Goal: Task Accomplishment & Management: Use online tool/utility

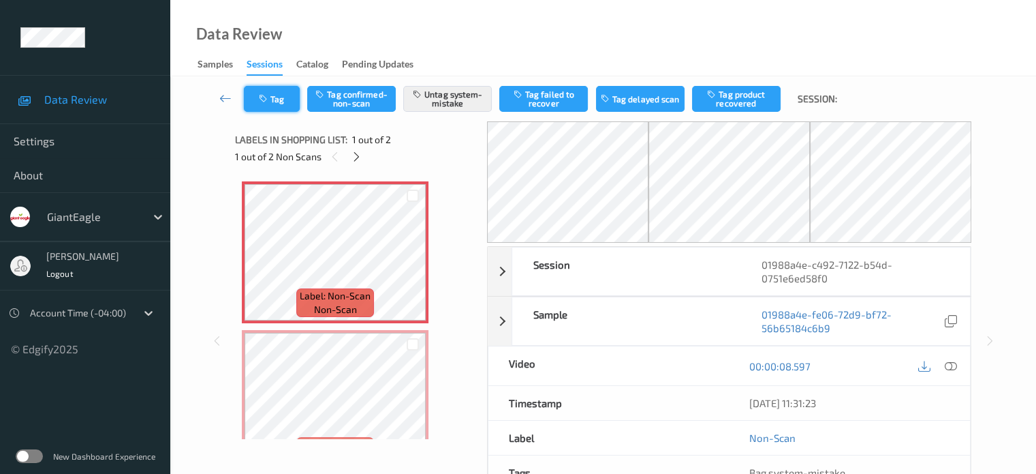
click at [275, 97] on button "Tag" at bounding box center [272, 99] width 56 height 26
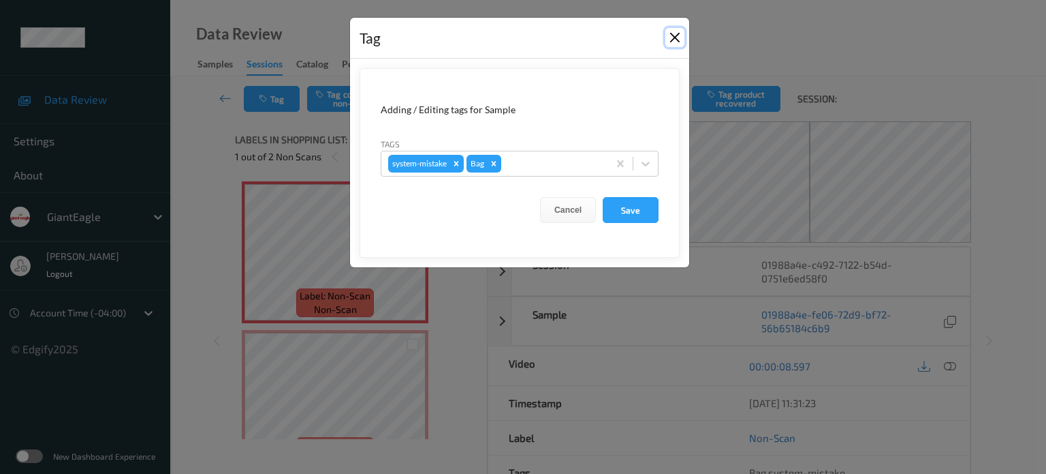
click at [679, 40] on button "Close" at bounding box center [675, 37] width 19 height 19
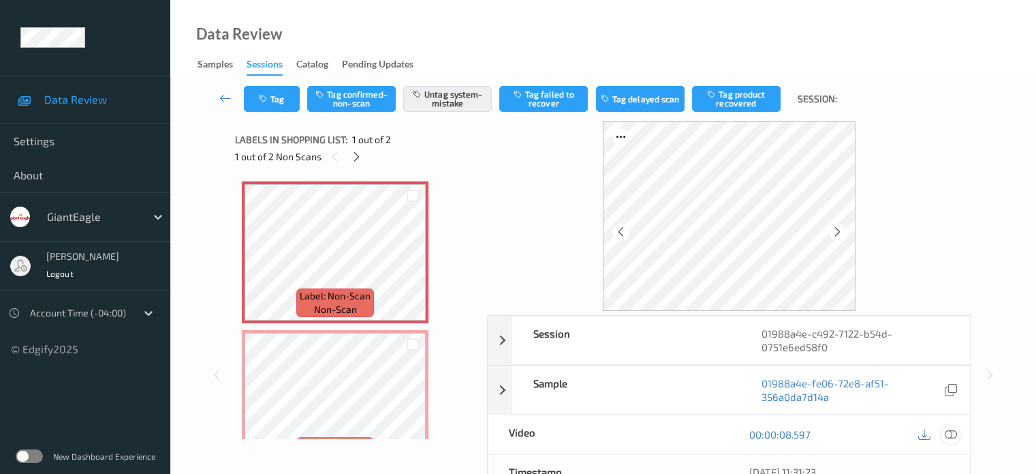
click at [946, 432] on icon at bounding box center [950, 434] width 12 height 12
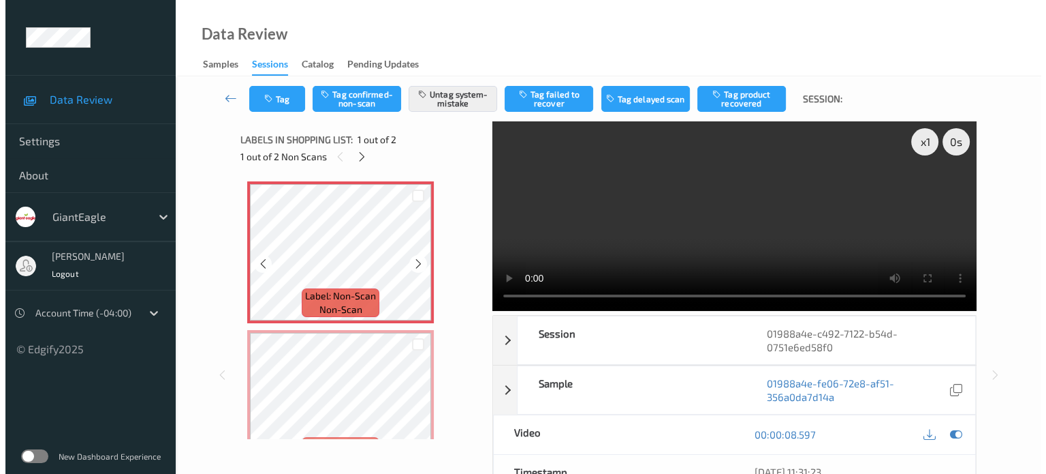
scroll to position [39, 0]
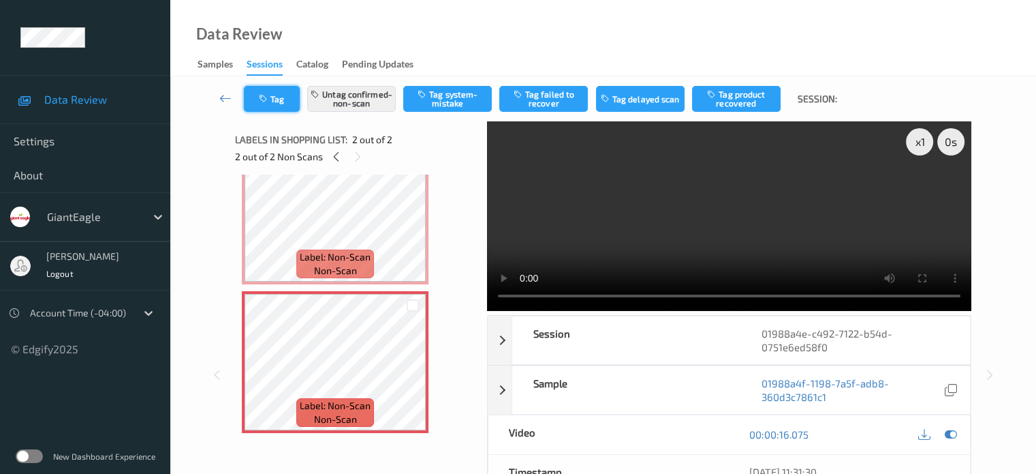
click at [289, 97] on button "Tag" at bounding box center [272, 99] width 56 height 26
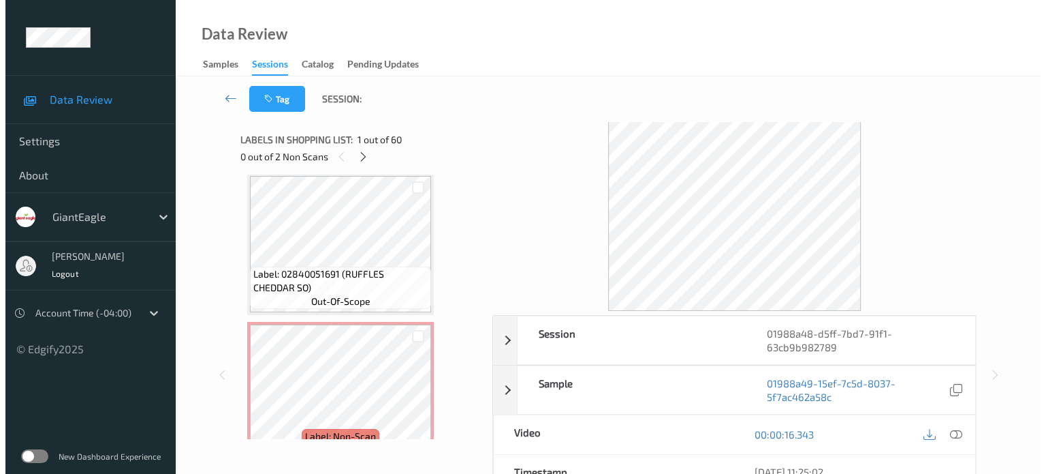
scroll to position [2190, 0]
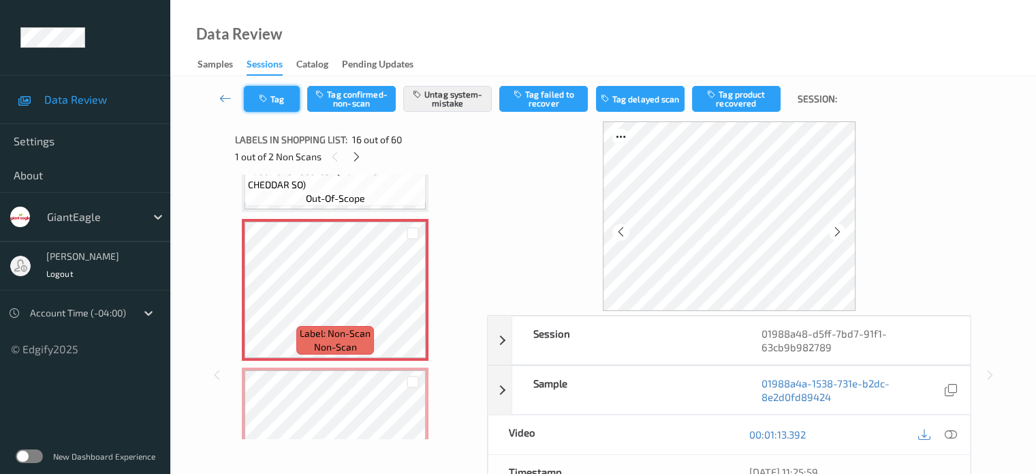
click at [273, 100] on button "Tag" at bounding box center [272, 99] width 56 height 26
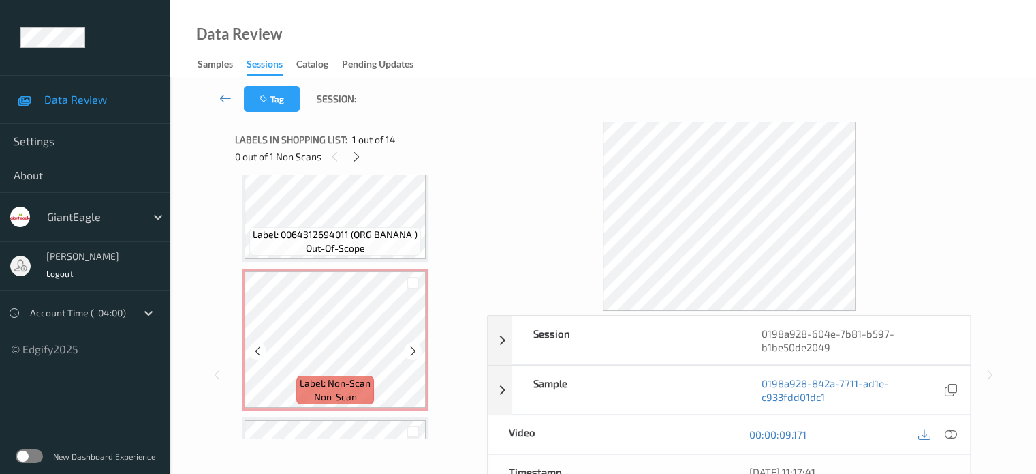
scroll to position [1586, 0]
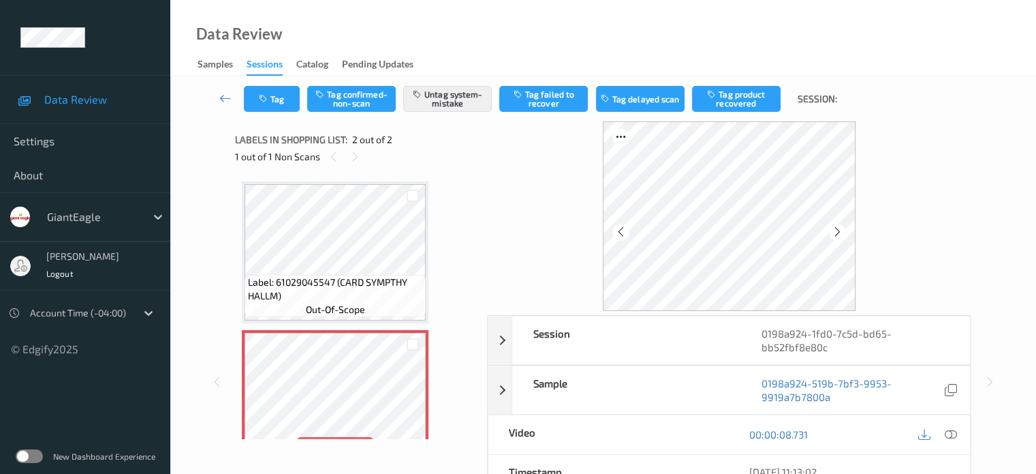
scroll to position [7, 0]
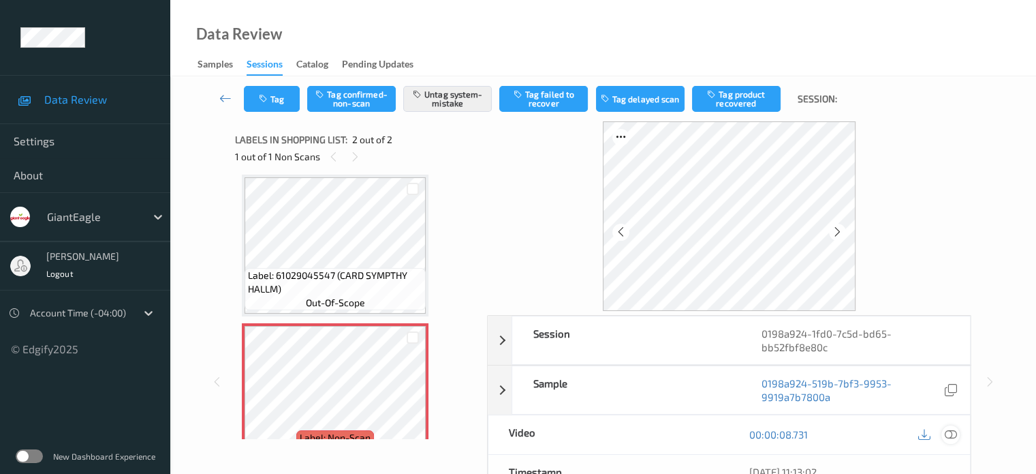
click at [953, 433] on icon at bounding box center [950, 434] width 12 height 12
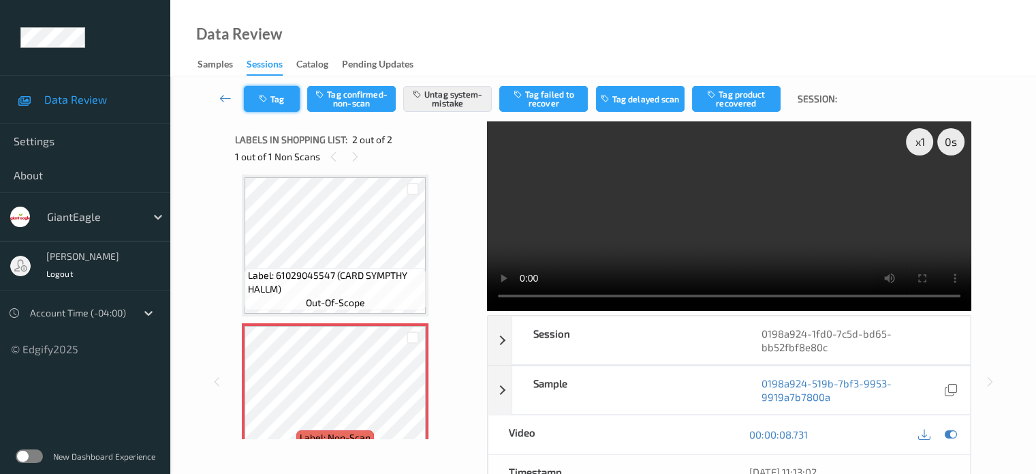
click at [281, 106] on button "Tag" at bounding box center [272, 99] width 56 height 26
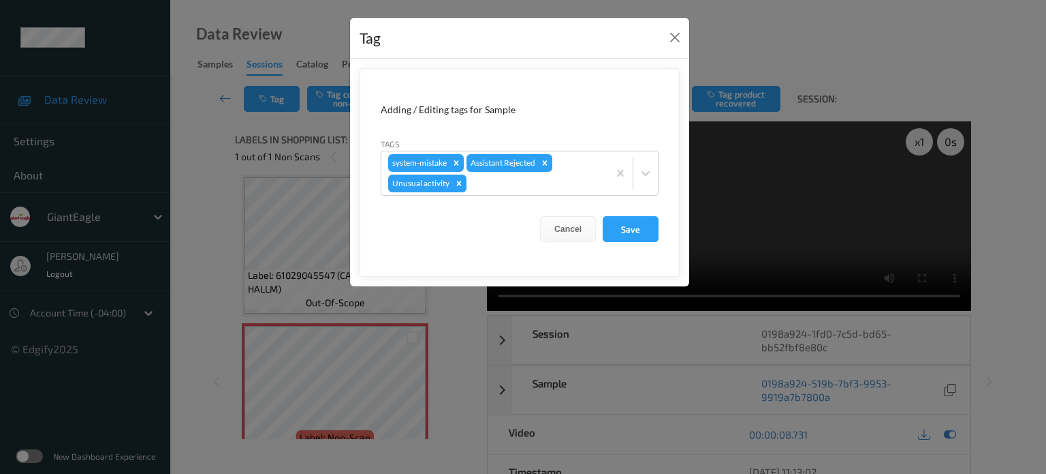
click at [212, 146] on div "Tag Adding / Editing tags for Sample Tags system-mistake Assistant Rejected Unu…" at bounding box center [523, 237] width 1046 height 474
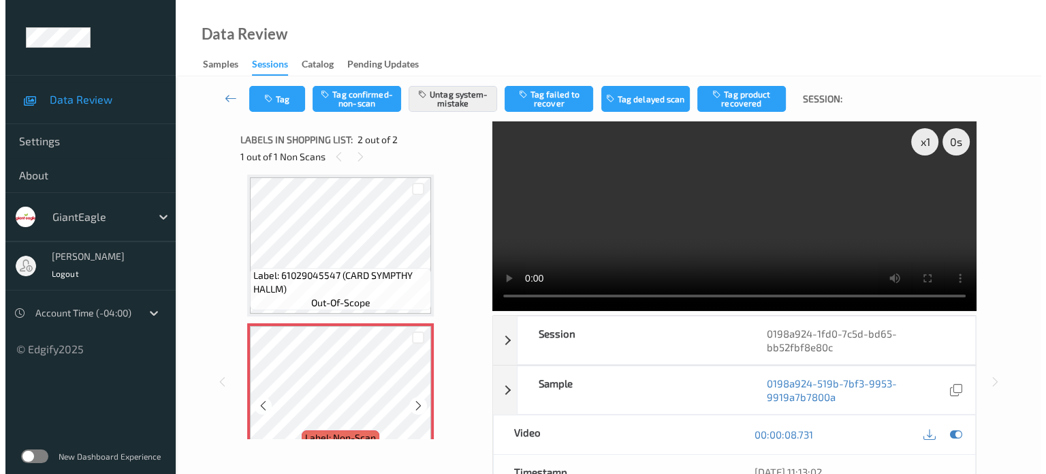
scroll to position [39, 0]
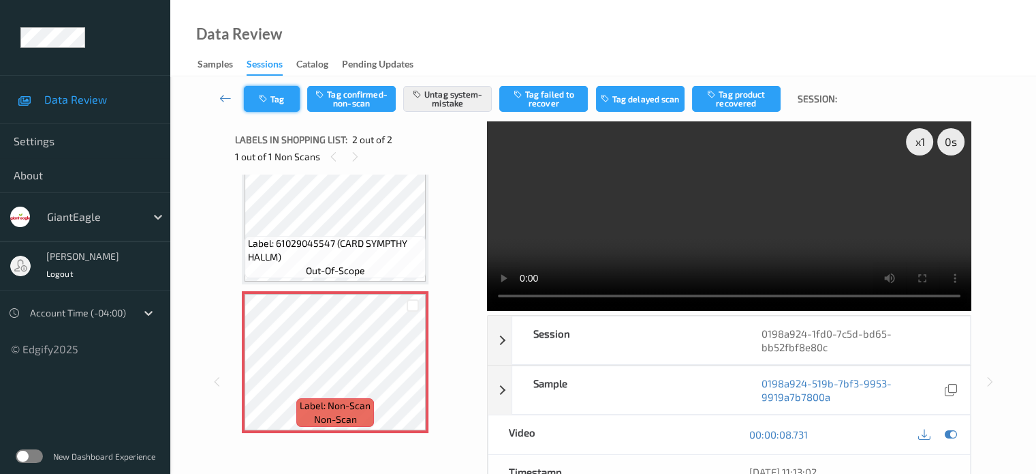
click at [278, 102] on button "Tag" at bounding box center [272, 99] width 56 height 26
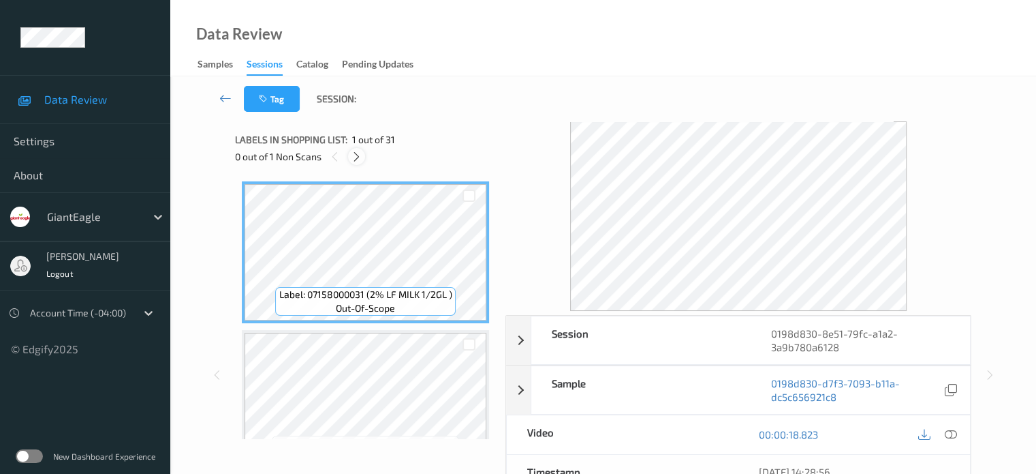
click at [356, 153] on icon at bounding box center [357, 157] width 12 height 12
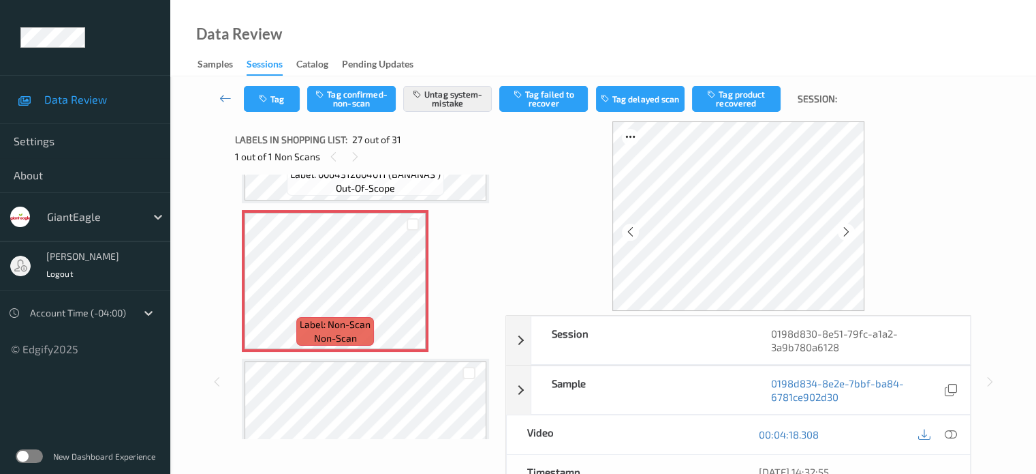
scroll to position [3834, 0]
click at [951, 432] on icon at bounding box center [950, 434] width 12 height 12
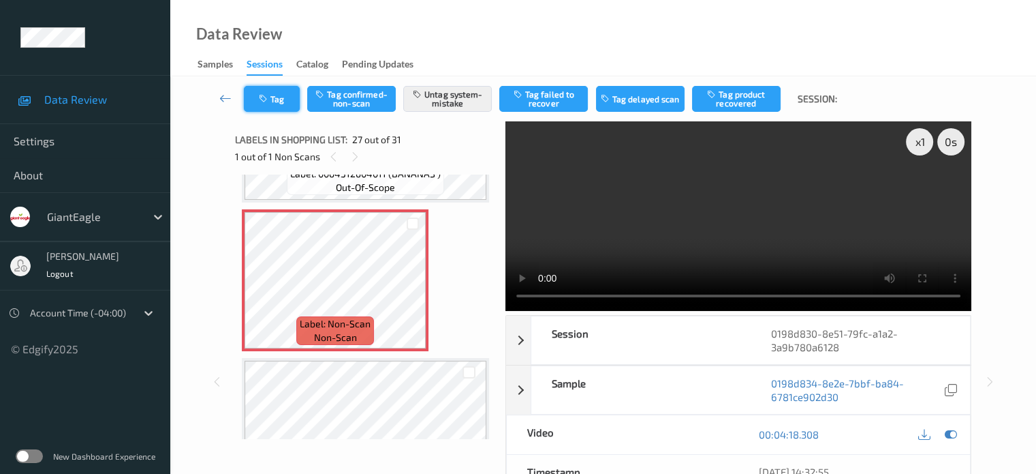
click at [275, 97] on button "Tag" at bounding box center [272, 99] width 56 height 26
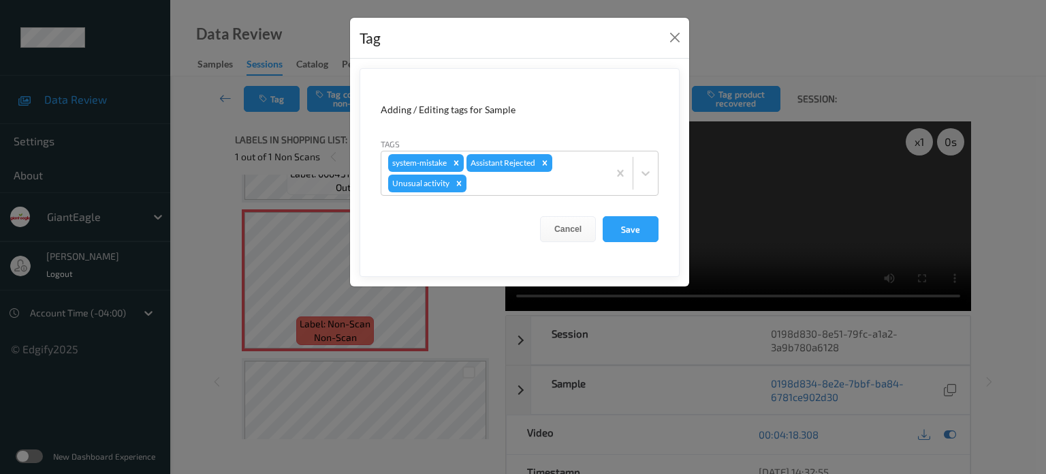
click at [191, 158] on div "Tag Adding / Editing tags for Sample Tags system-mistake Assistant Rejected Unu…" at bounding box center [523, 237] width 1046 height 474
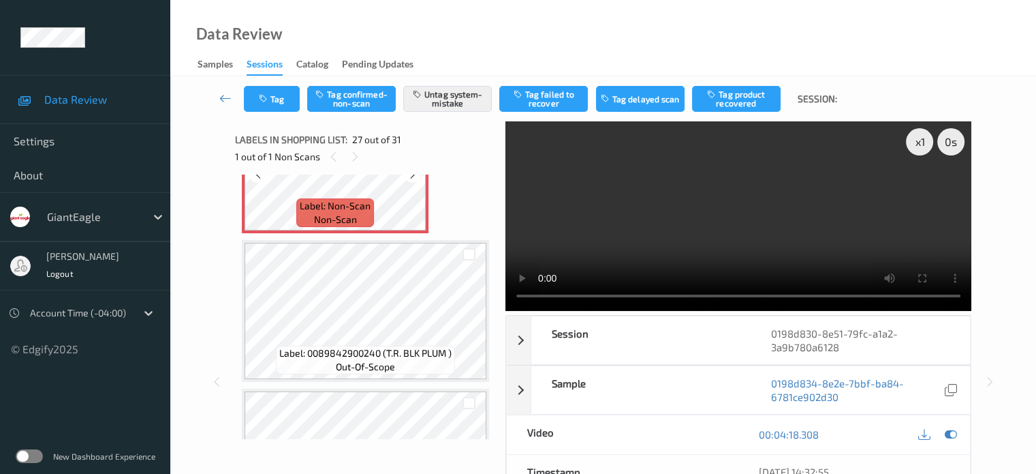
scroll to position [3952, 0]
click at [220, 96] on icon at bounding box center [225, 98] width 12 height 14
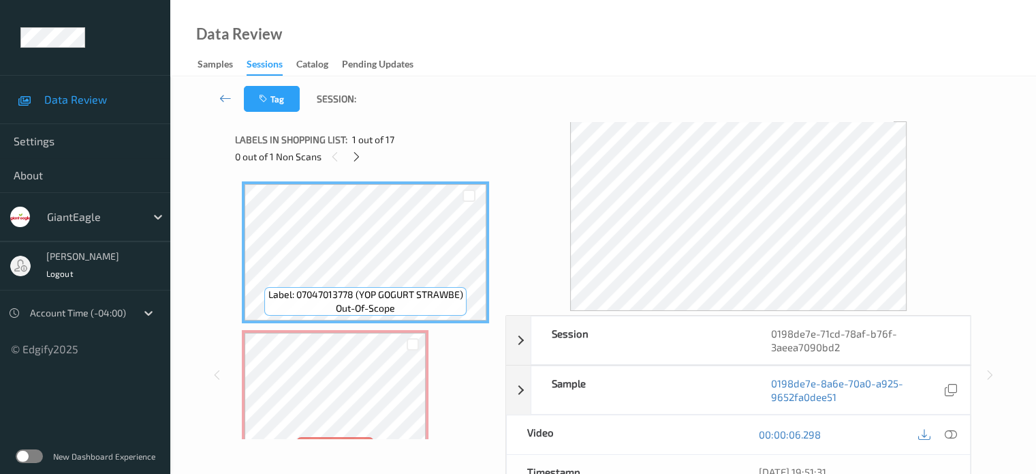
click at [360, 164] on div "0 out of 1 Non Scans" at bounding box center [365, 156] width 261 height 17
click at [359, 157] on icon at bounding box center [357, 157] width 12 height 12
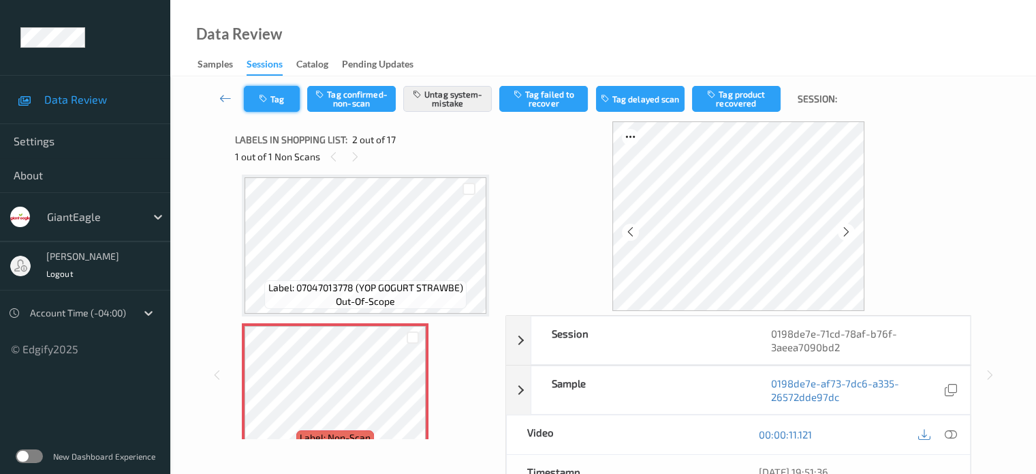
click at [287, 98] on button "Tag" at bounding box center [272, 99] width 56 height 26
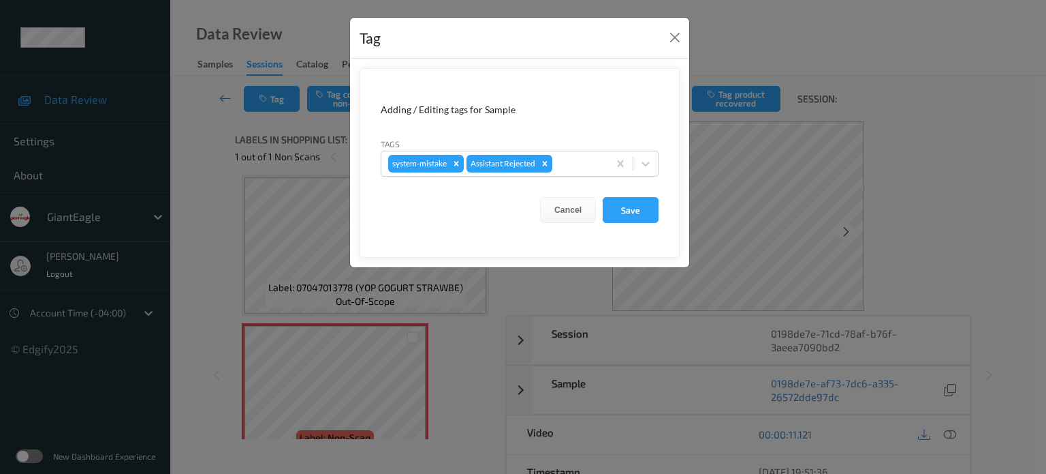
click at [474, 377] on div "Tag Adding / Editing tags for Sample Tags system-mistake Assistant Rejected Can…" at bounding box center [523, 237] width 1046 height 474
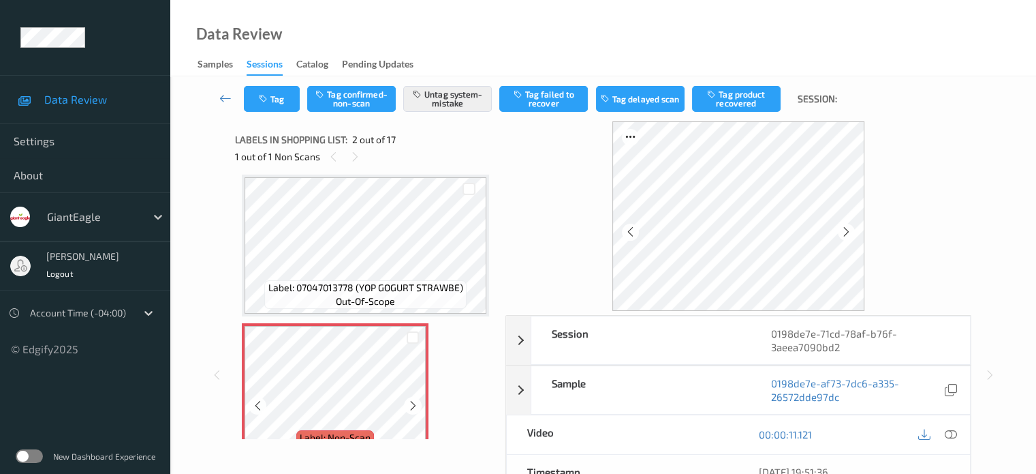
scroll to position [74, 0]
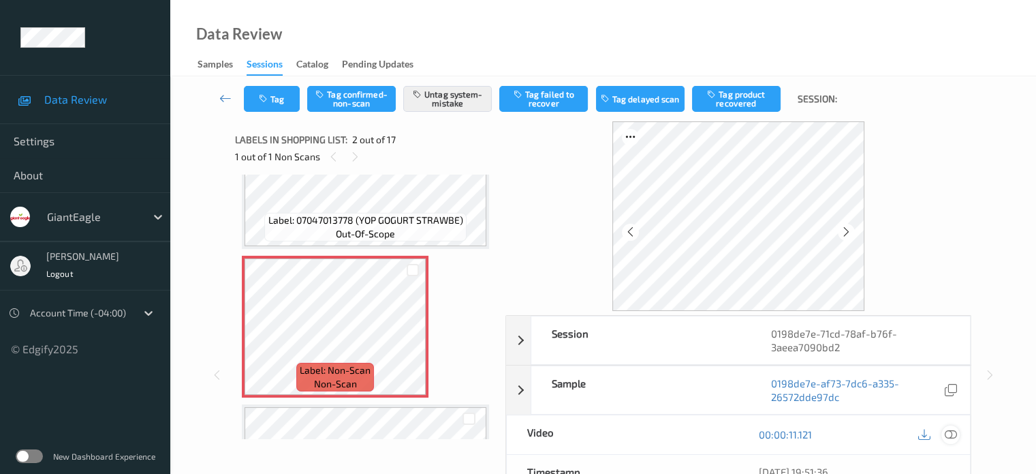
click at [954, 435] on icon at bounding box center [950, 434] width 12 height 12
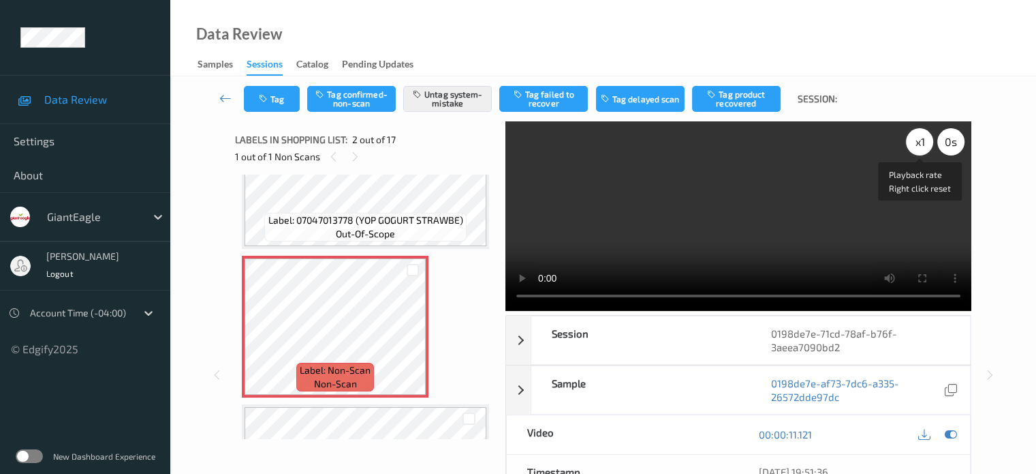
click at [918, 141] on div "x 1" at bounding box center [919, 141] width 27 height 27
click at [260, 335] on icon at bounding box center [258, 338] width 12 height 12
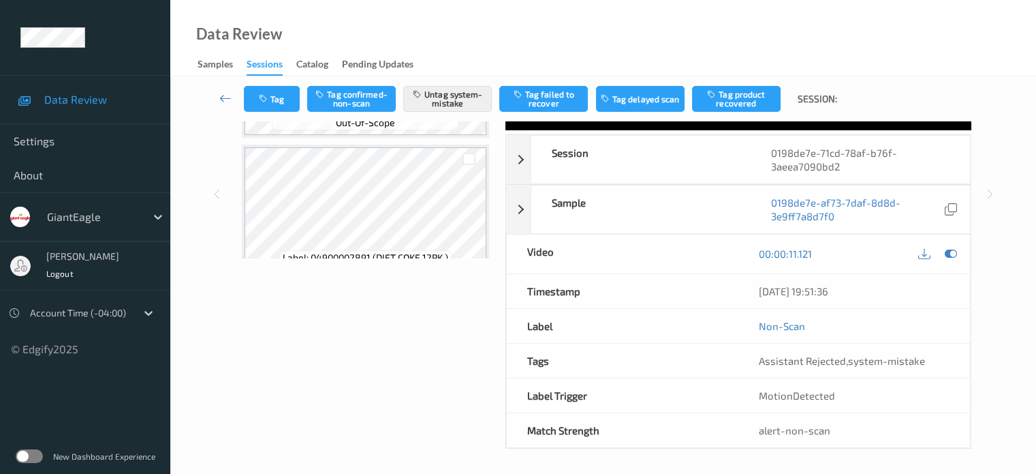
scroll to position [2267, 0]
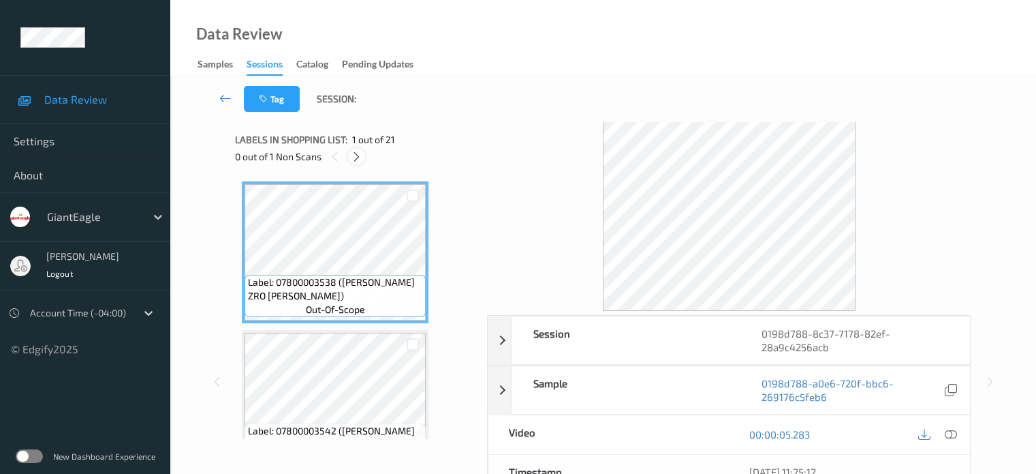
click at [359, 158] on icon at bounding box center [357, 157] width 12 height 12
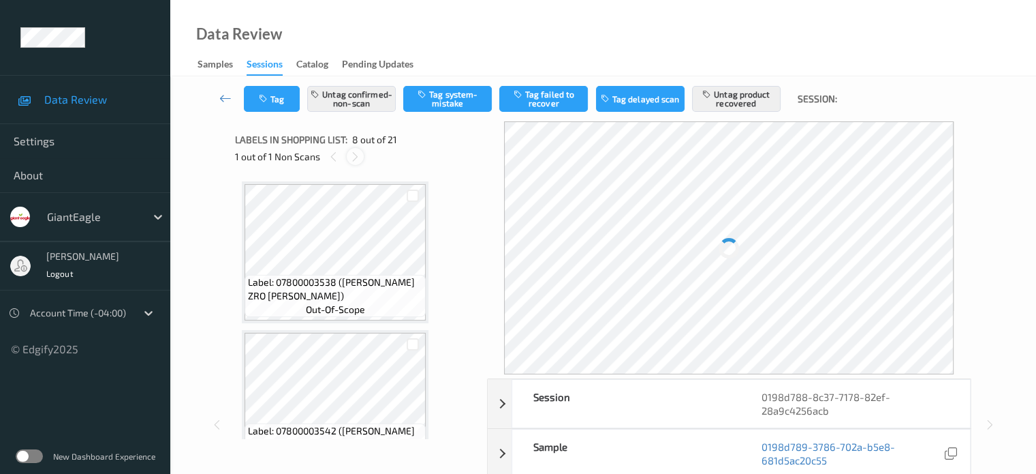
scroll to position [898, 0]
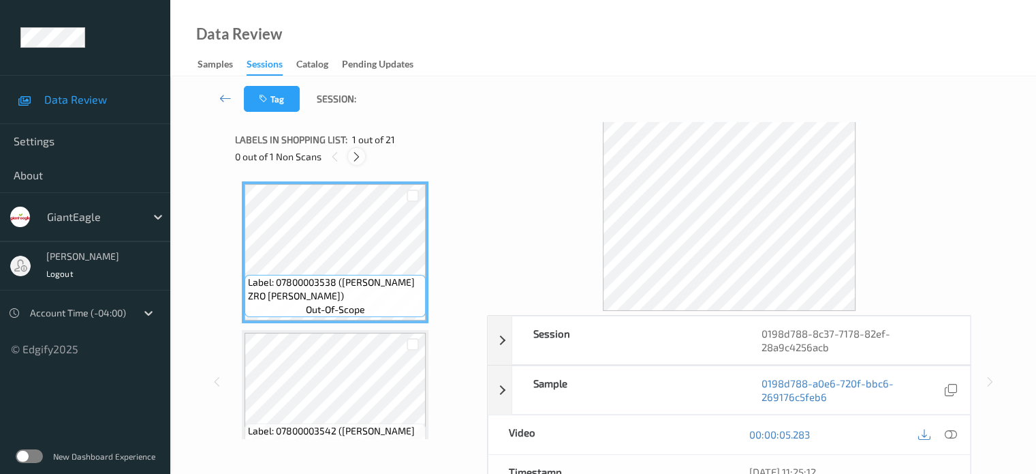
click at [359, 155] on icon at bounding box center [357, 157] width 12 height 12
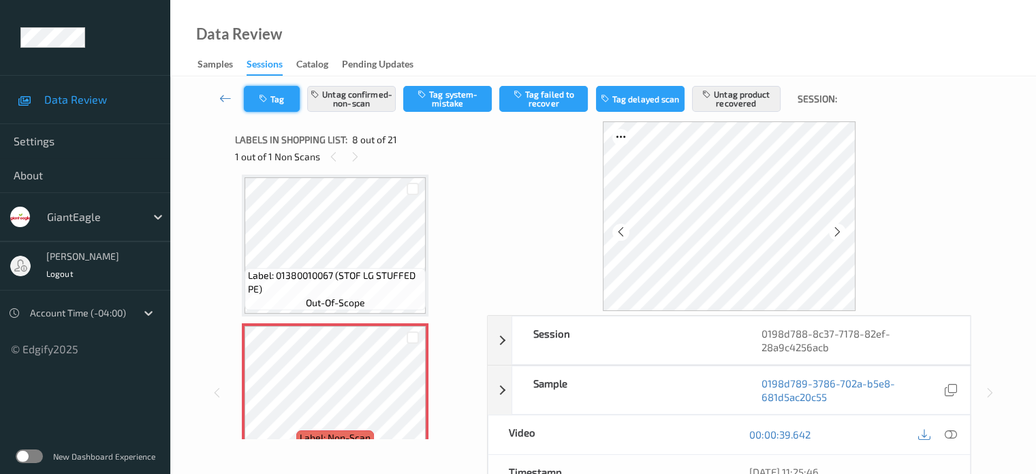
click at [283, 102] on button "Tag" at bounding box center [272, 99] width 56 height 26
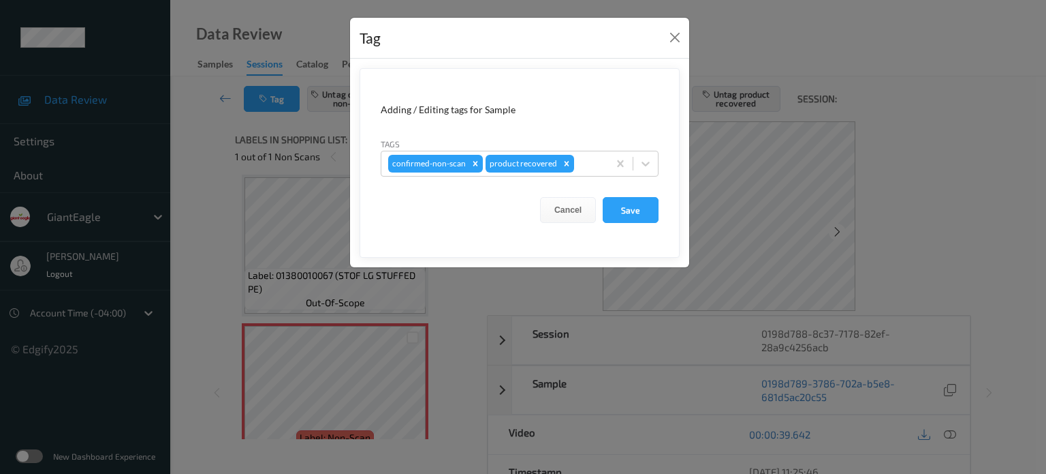
click at [211, 204] on div "Tag Adding / Editing tags for Sample Tags confirmed-non-scan product recovered …" at bounding box center [523, 237] width 1046 height 474
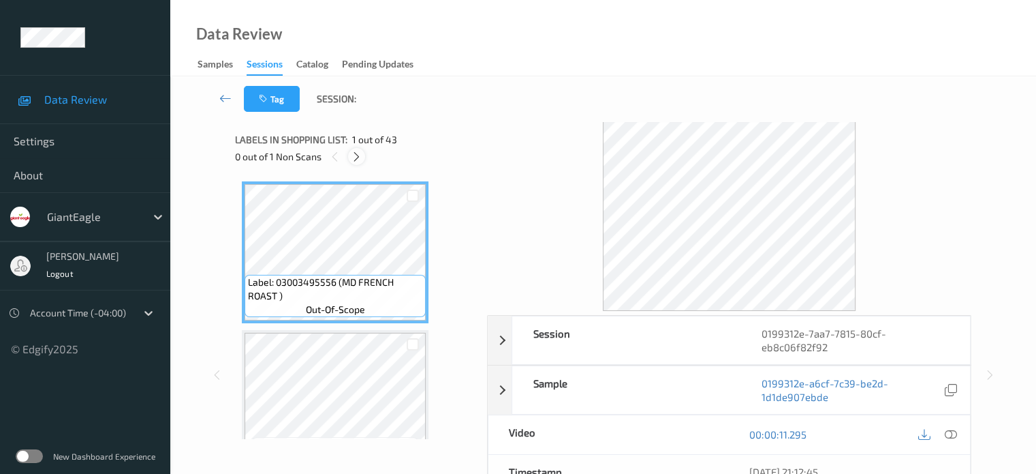
click at [354, 158] on icon at bounding box center [357, 157] width 12 height 12
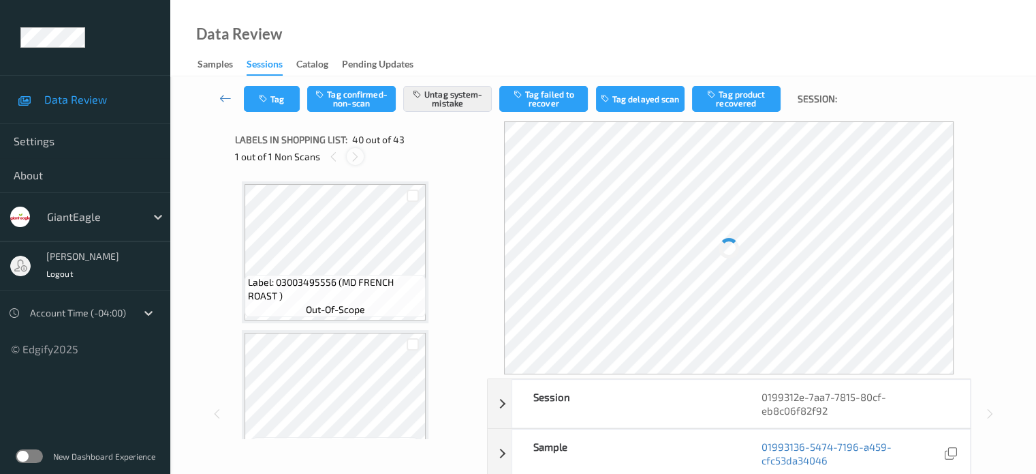
scroll to position [5651, 0]
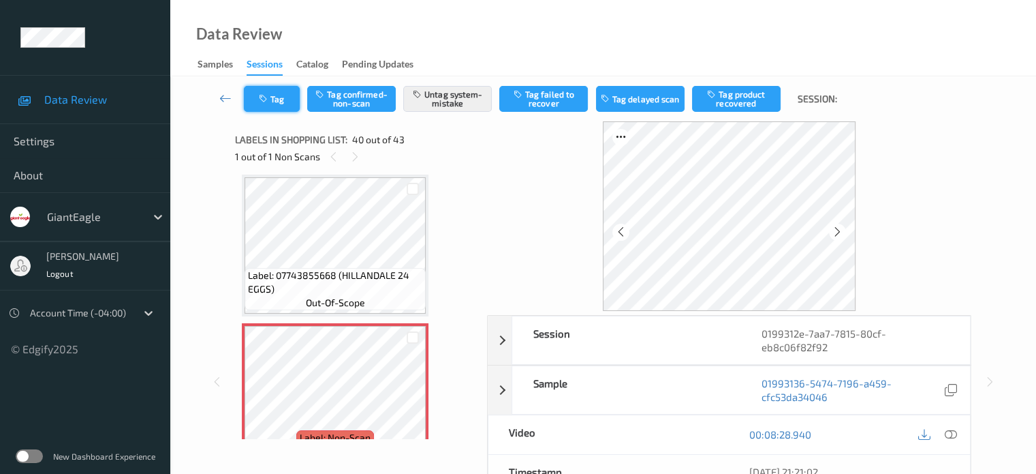
click at [278, 91] on button "Tag" at bounding box center [272, 99] width 56 height 26
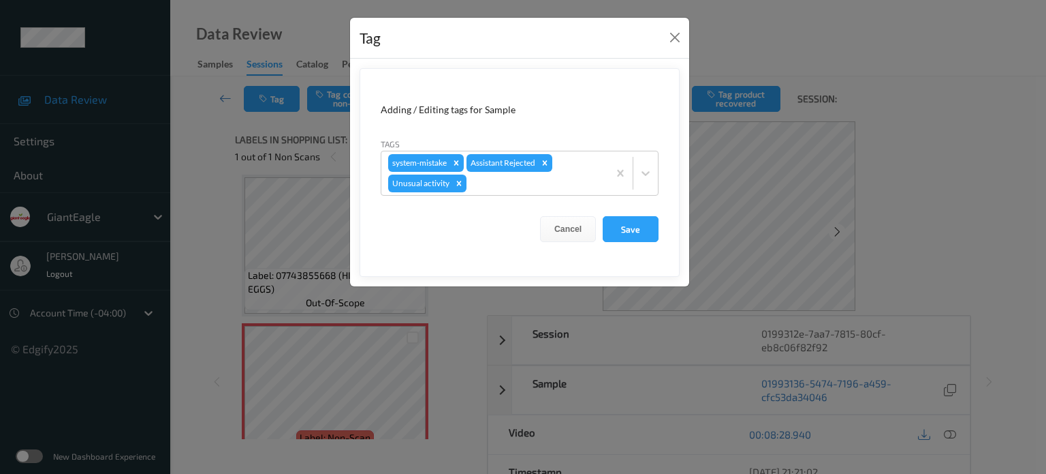
click at [200, 158] on div "Tag Adding / Editing tags for Sample Tags system-mistake Assistant Rejected Unu…" at bounding box center [523, 237] width 1046 height 474
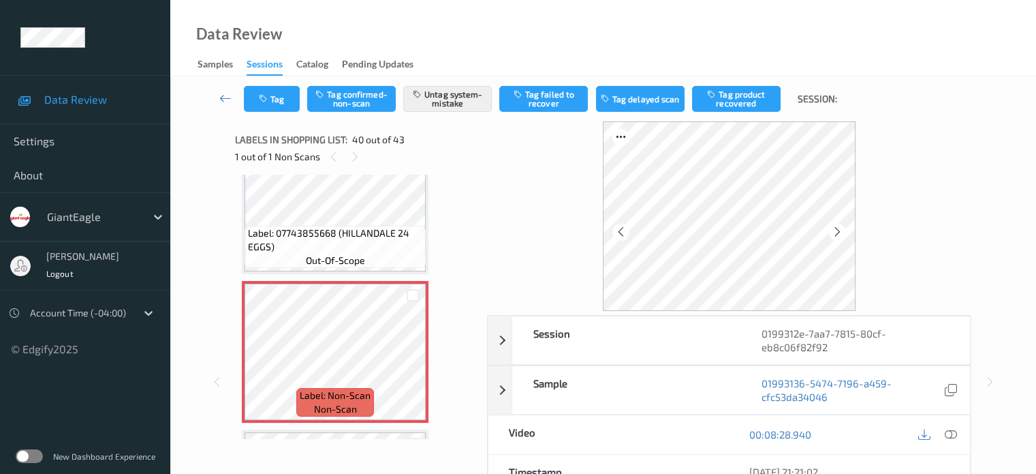
scroll to position [5681, 0]
